Goal: Transaction & Acquisition: Purchase product/service

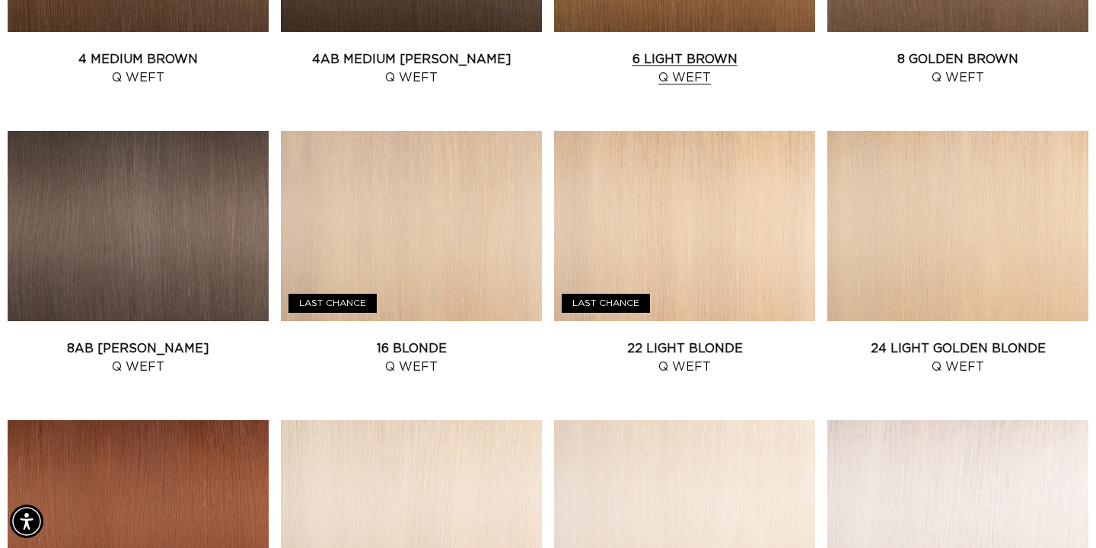
scroll to position [0, 988]
click at [674, 62] on link "6 Light Brown Q Weft" at bounding box center [684, 68] width 261 height 37
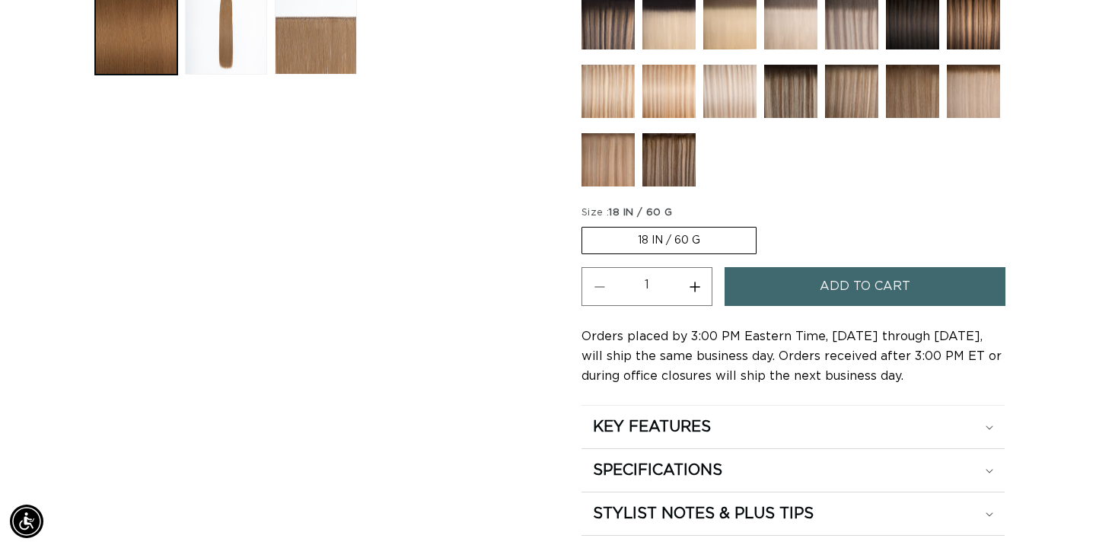
scroll to position [0, 1977]
click at [883, 285] on span "Add to cart" at bounding box center [865, 286] width 91 height 39
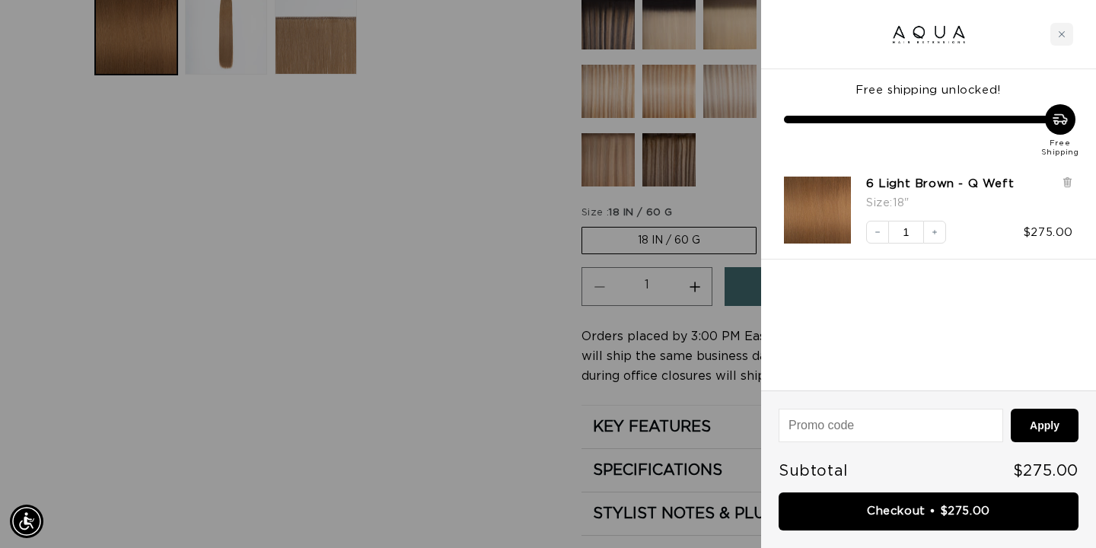
scroll to position [0, 0]
click at [1064, 30] on icon "Close cart" at bounding box center [1062, 34] width 8 height 8
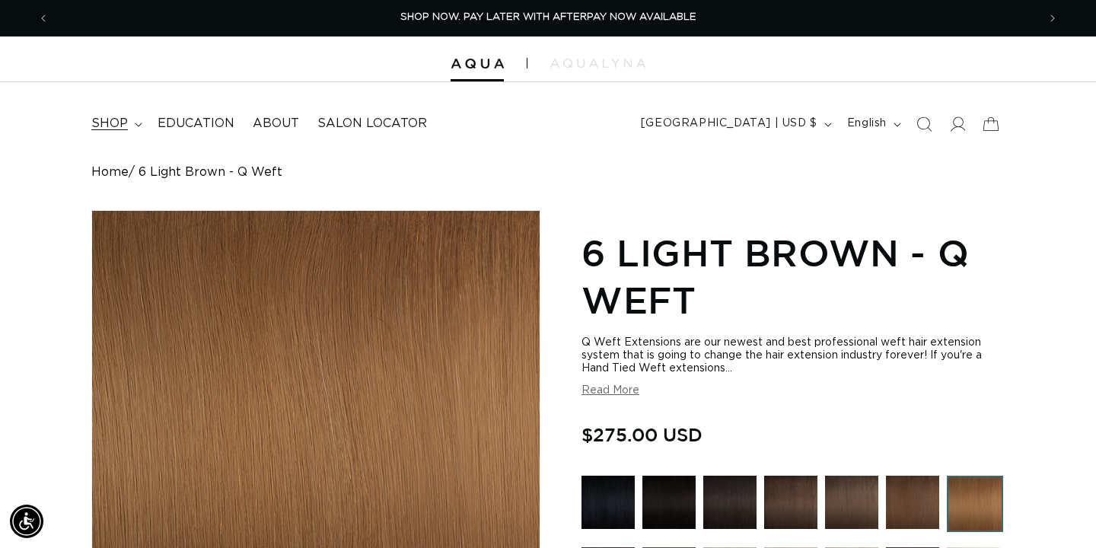
click at [138, 123] on icon at bounding box center [139, 125] width 8 height 5
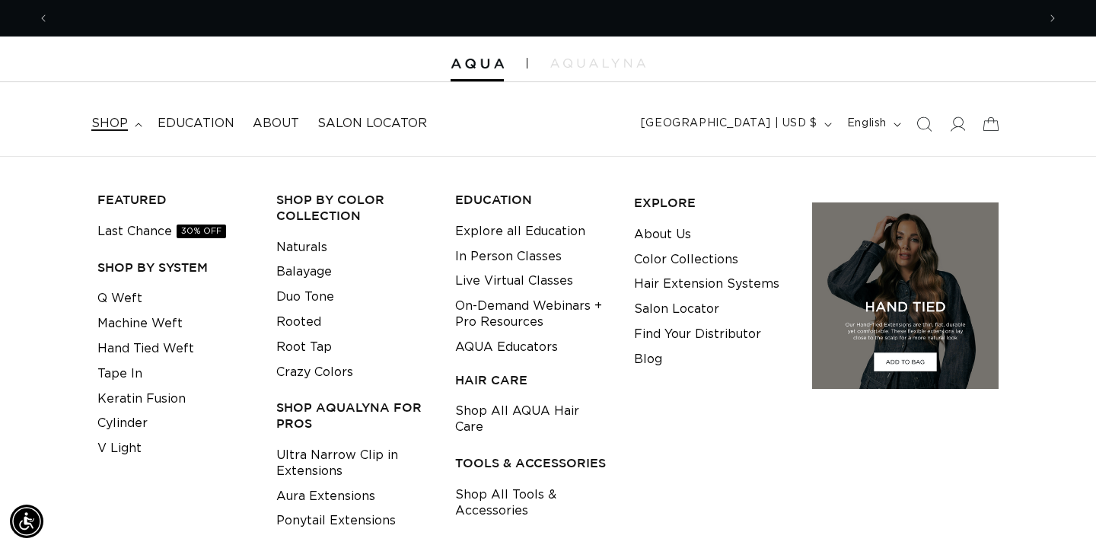
scroll to position [0, 1977]
click at [139, 351] on link "Hand Tied Weft" at bounding box center [145, 349] width 97 height 25
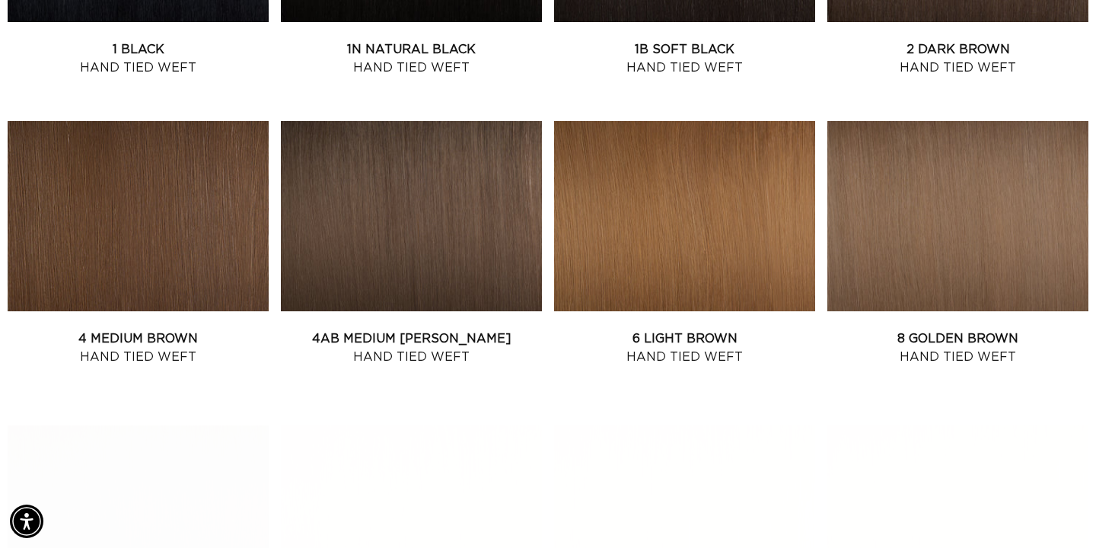
scroll to position [809, 0]
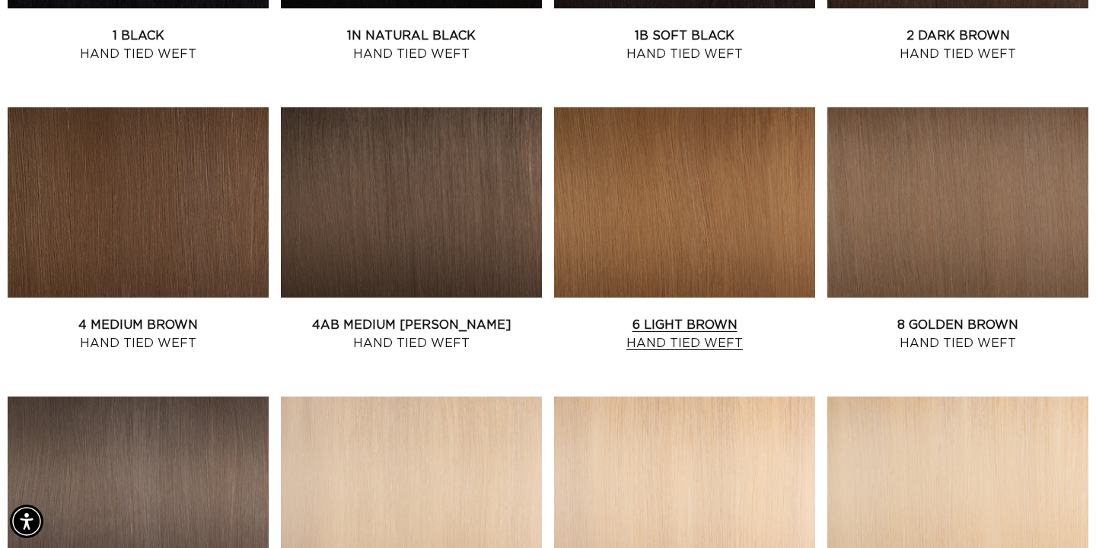
click at [699, 316] on link "6 Light Brown Hand Tied Weft" at bounding box center [684, 334] width 261 height 37
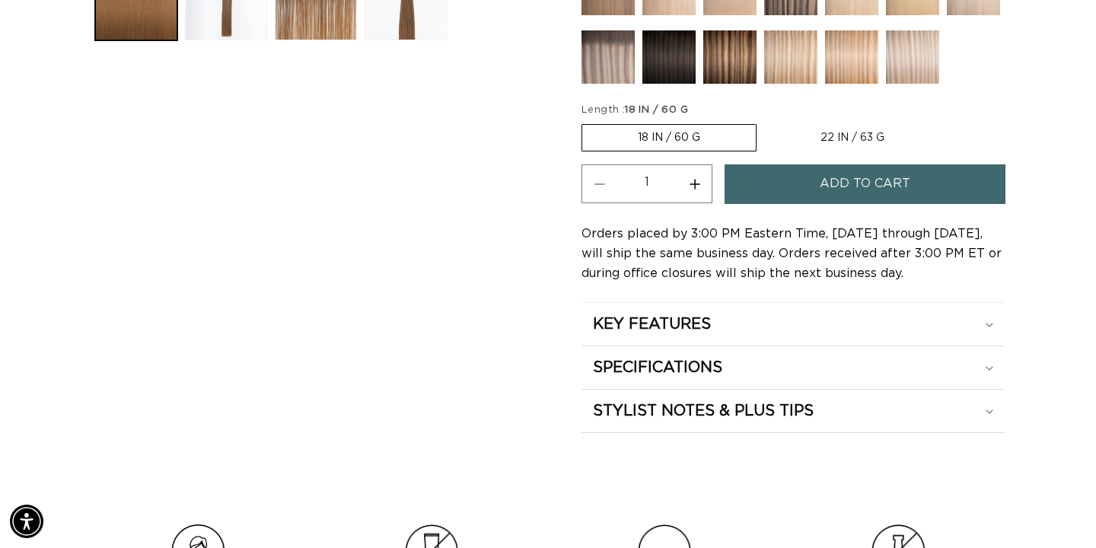
click at [819, 199] on button "Add to cart" at bounding box center [865, 183] width 281 height 39
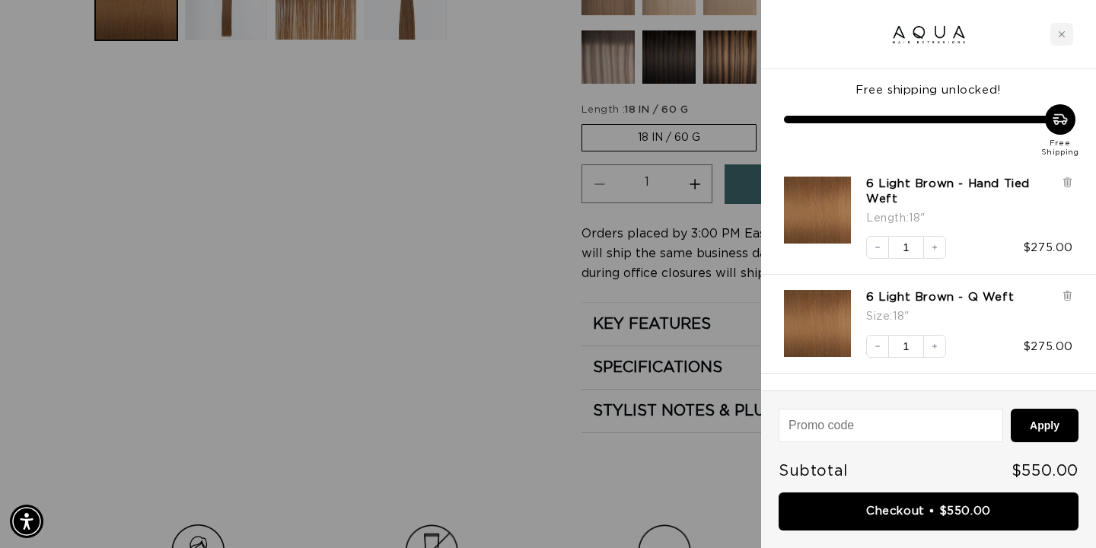
scroll to position [0, 1977]
click at [980, 297] on link "6 Light Brown - Q Weft" at bounding box center [941, 297] width 148 height 15
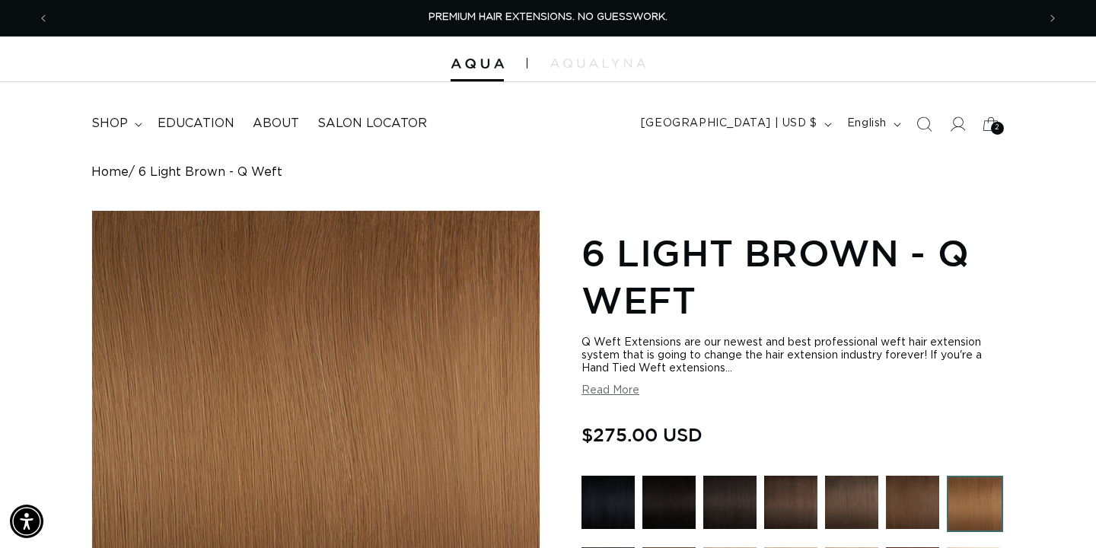
click at [613, 391] on button "Read More" at bounding box center [611, 391] width 58 height 13
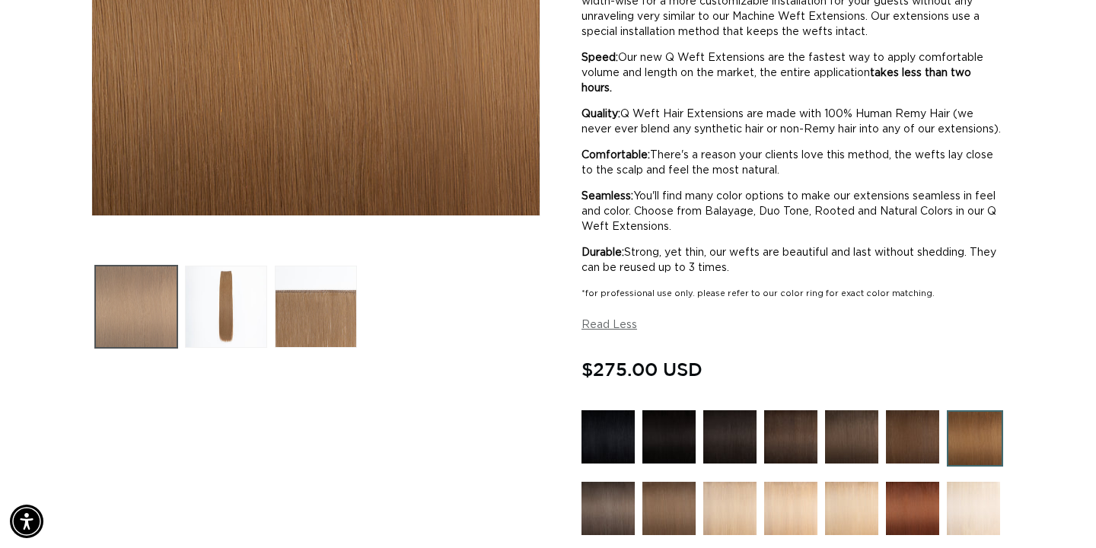
click at [140, 297] on button "Load image 1 in gallery view" at bounding box center [136, 307] width 82 height 82
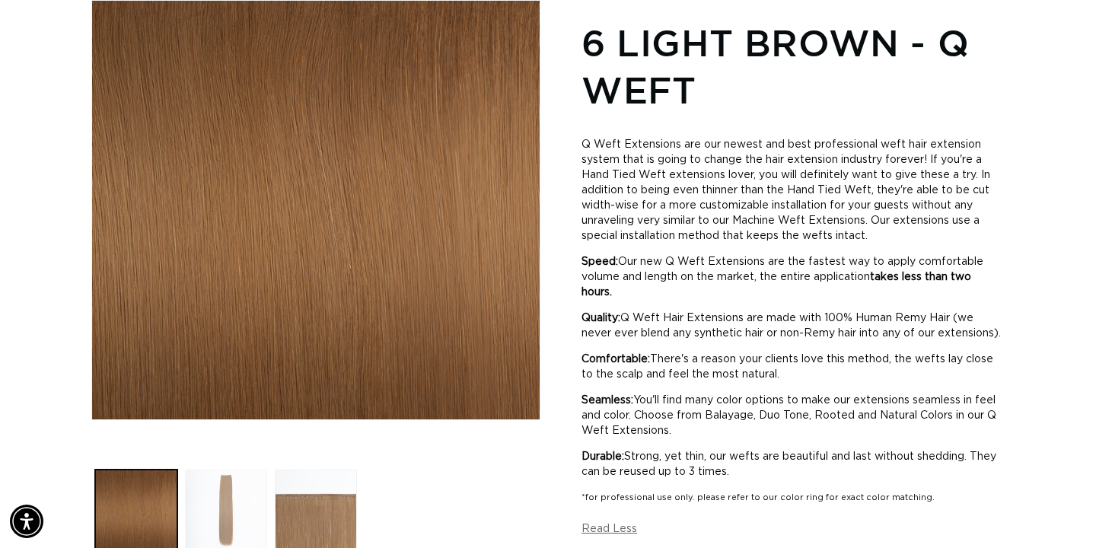
click at [218, 512] on button "Load image 2 in gallery view" at bounding box center [226, 511] width 82 height 82
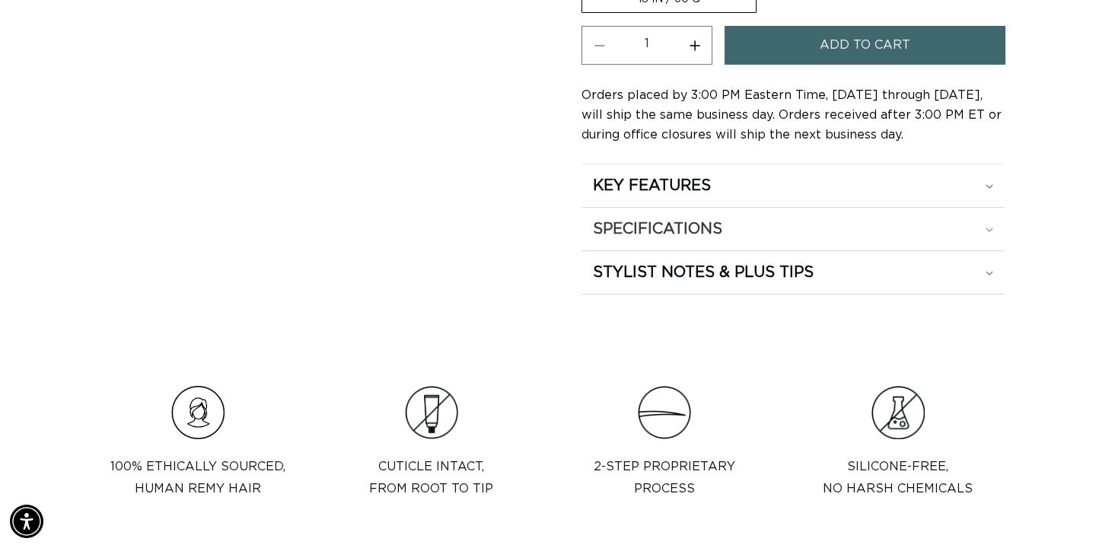
click at [990, 232] on icon at bounding box center [990, 230] width 8 height 5
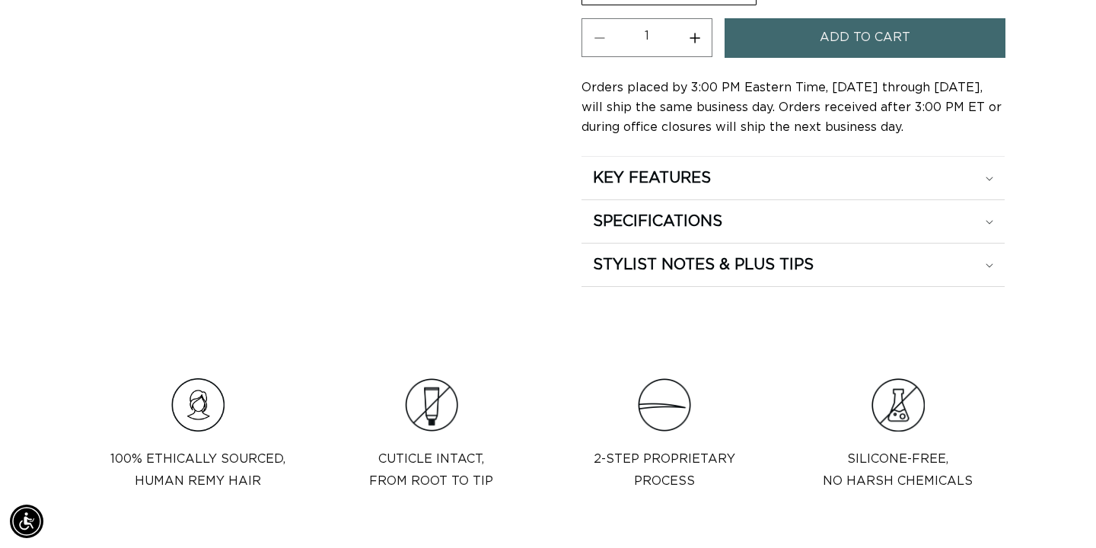
scroll to position [878, 0]
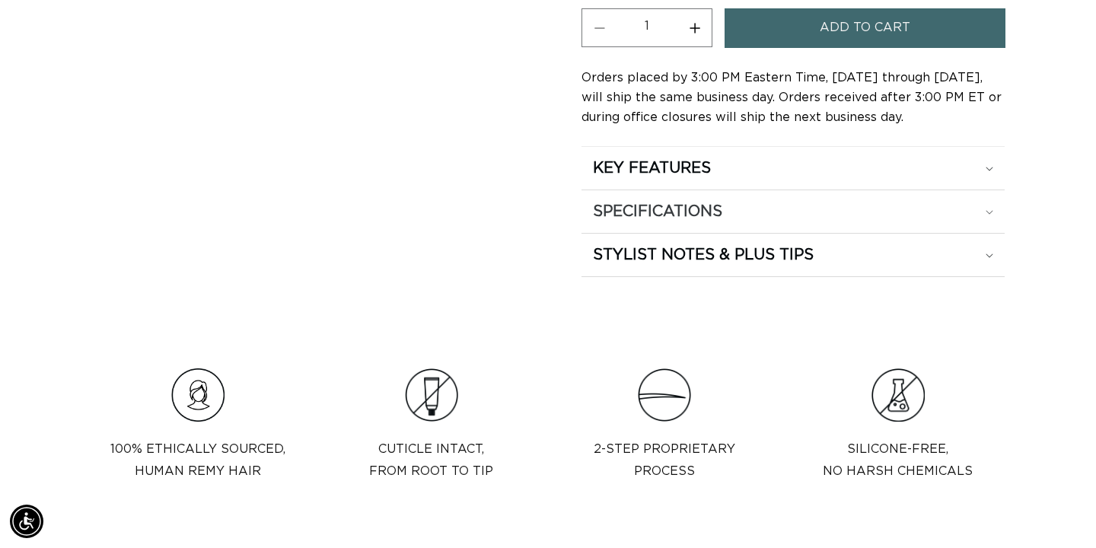
click at [675, 207] on h2 "SPECIFICATIONS" at bounding box center [657, 212] width 129 height 20
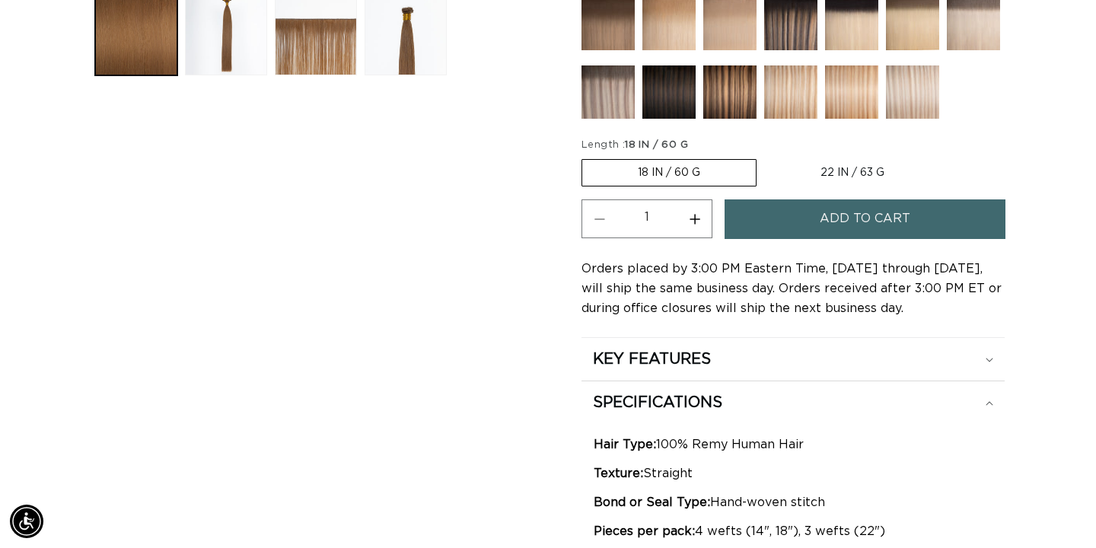
scroll to position [0, 1977]
